Goal: Task Accomplishment & Management: Use online tool/utility

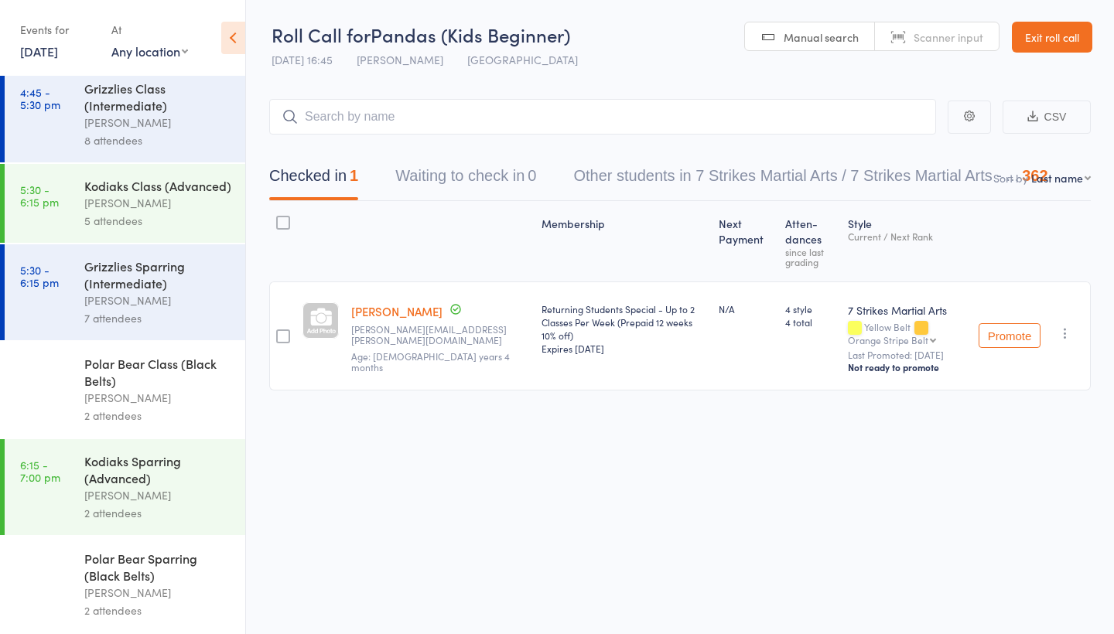
scroll to position [170, 0]
click at [147, 590] on div "[PERSON_NAME]" at bounding box center [158, 593] width 148 height 18
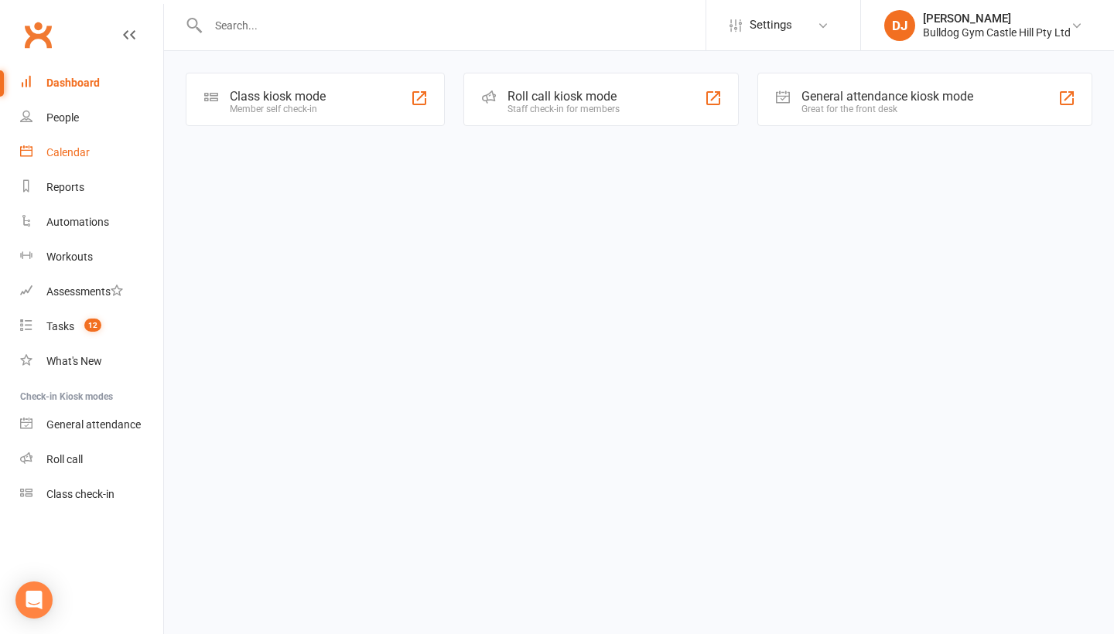
click at [100, 152] on link "Calendar" at bounding box center [91, 152] width 143 height 35
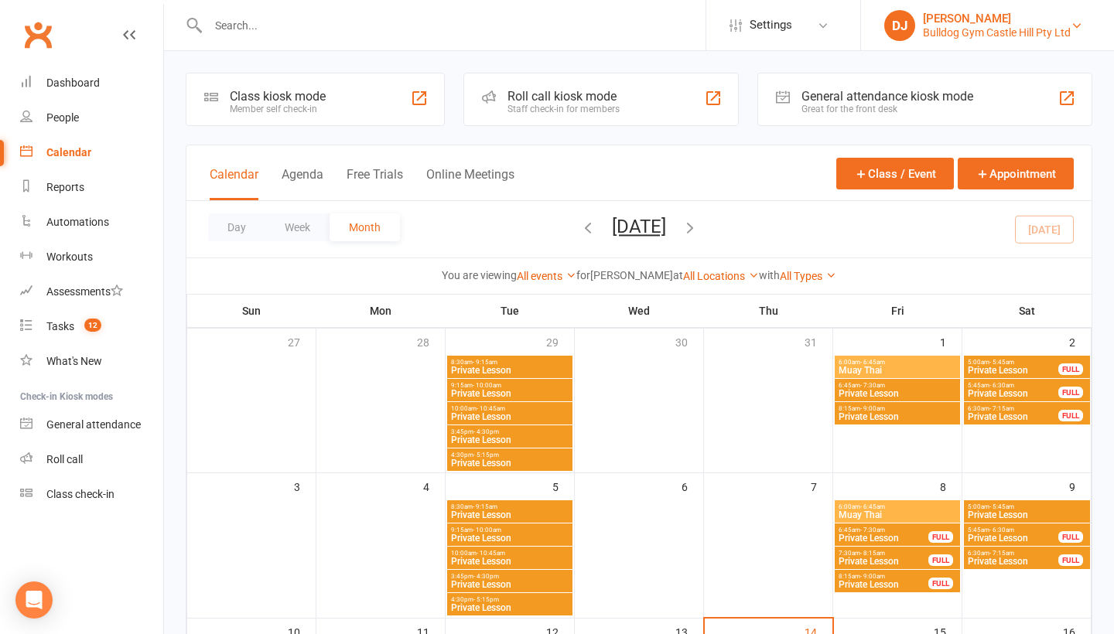
click at [1051, 36] on div "Bulldog Gym Castle Hill Pty Ltd" at bounding box center [997, 33] width 148 height 14
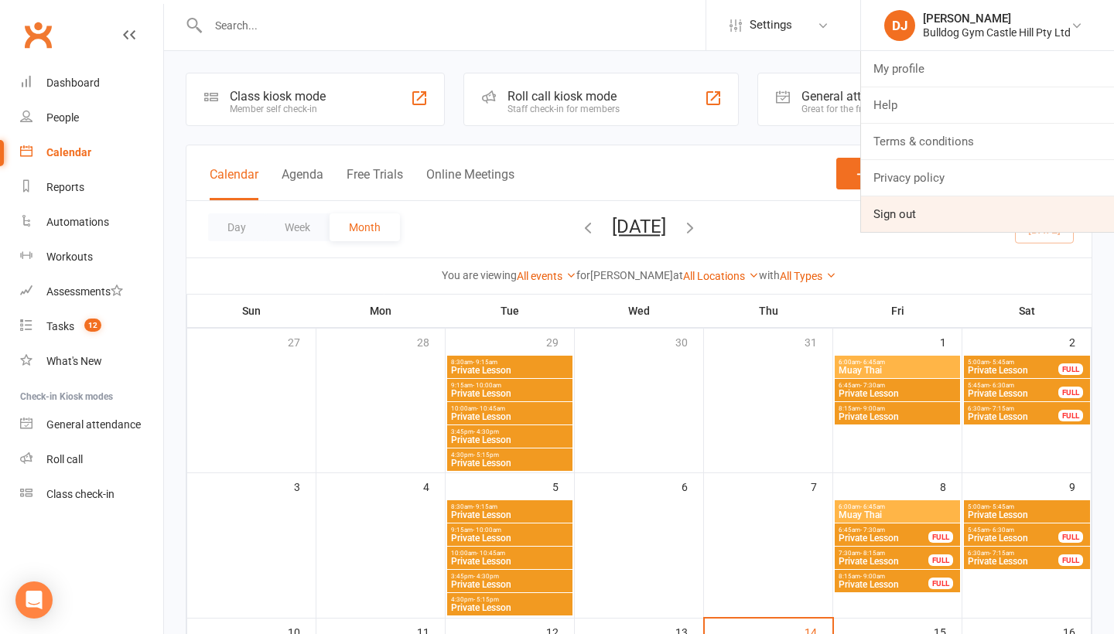
click at [930, 210] on link "Sign out" at bounding box center [987, 214] width 253 height 36
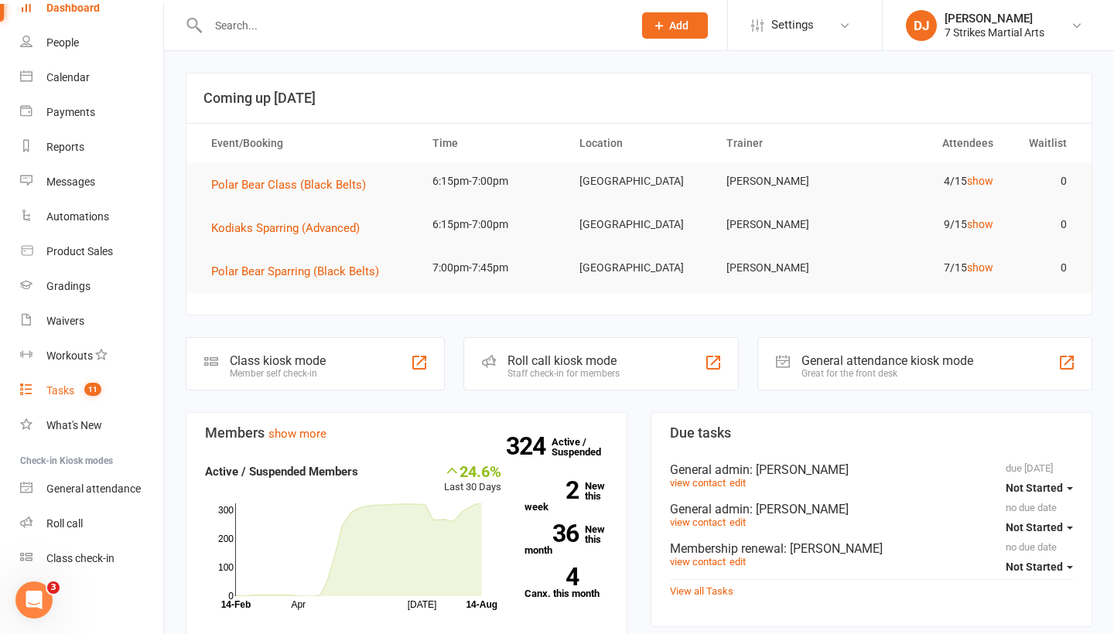
scroll to position [75, 0]
click at [81, 519] on div "Roll call" at bounding box center [64, 523] width 36 height 12
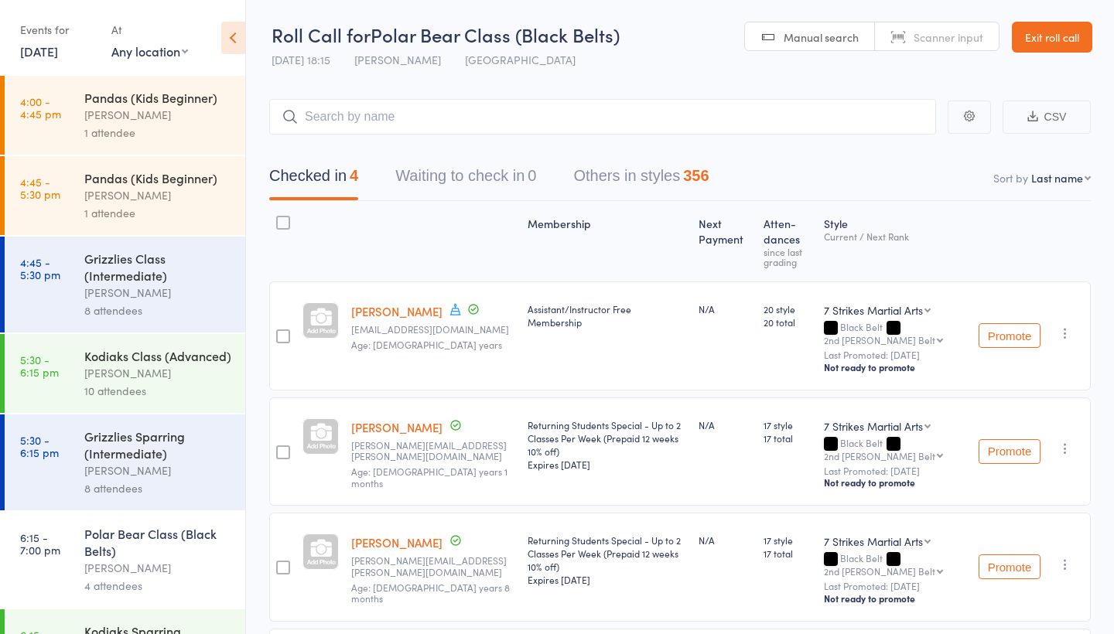
click at [1070, 38] on link "Exit roll call" at bounding box center [1052, 37] width 80 height 31
